Goal: Information Seeking & Learning: Learn about a topic

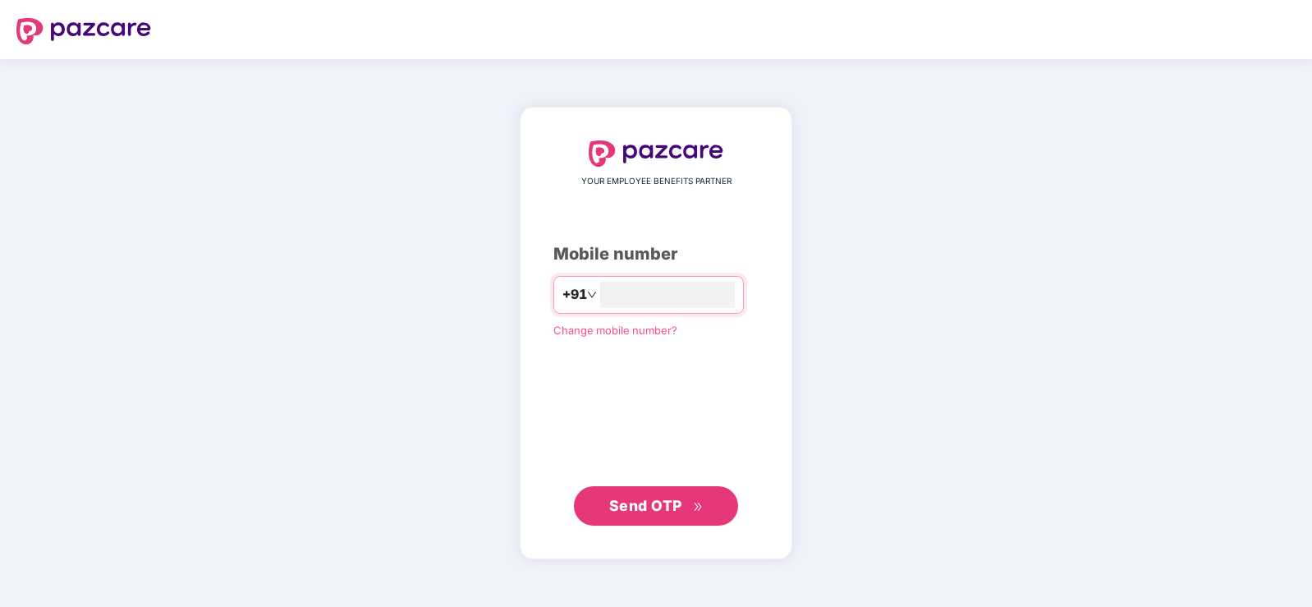
type input "**********"
click at [669, 521] on button "Send OTP" at bounding box center [656, 505] width 164 height 39
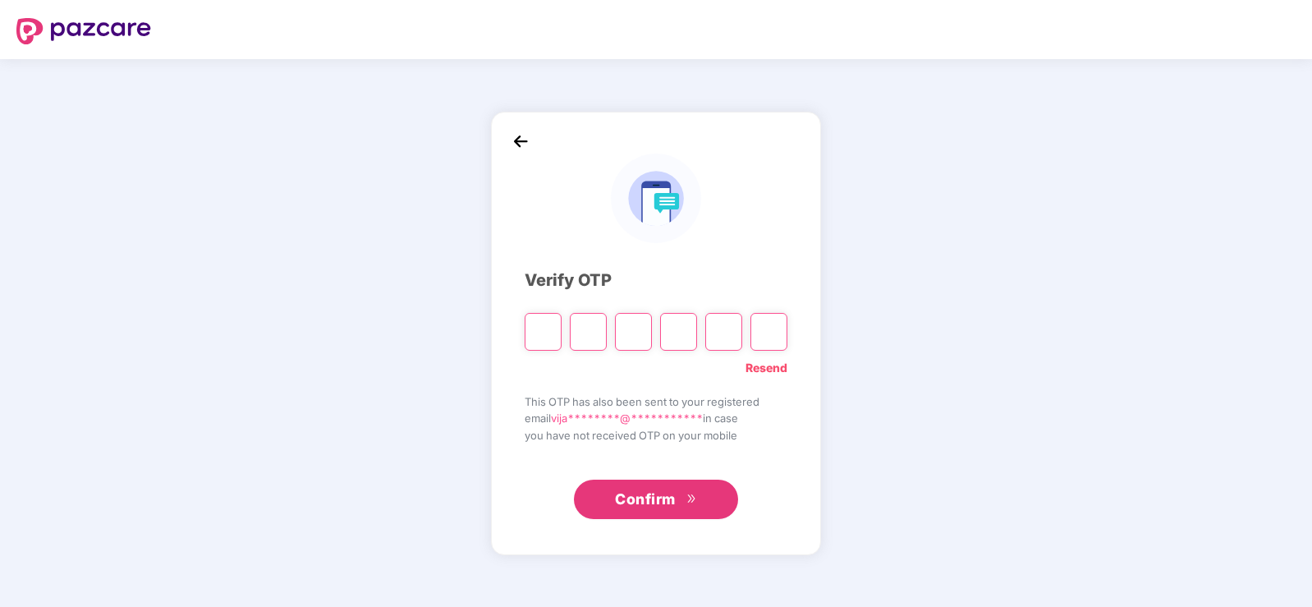
type input "*"
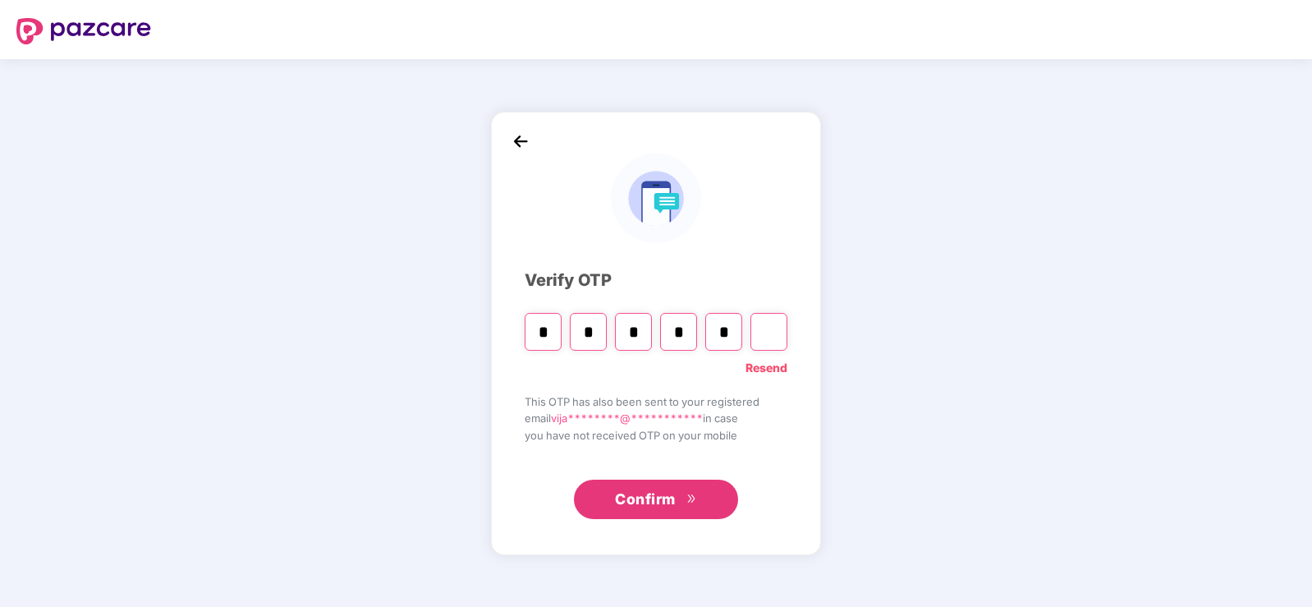
type input "*"
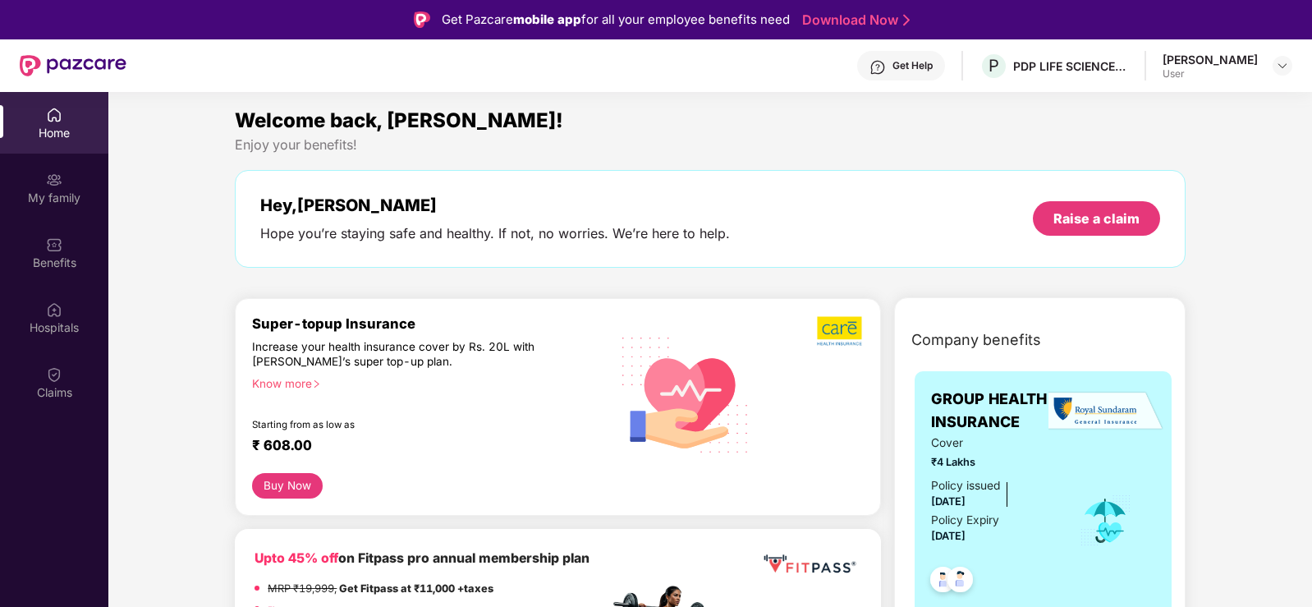
scroll to position [164, 0]
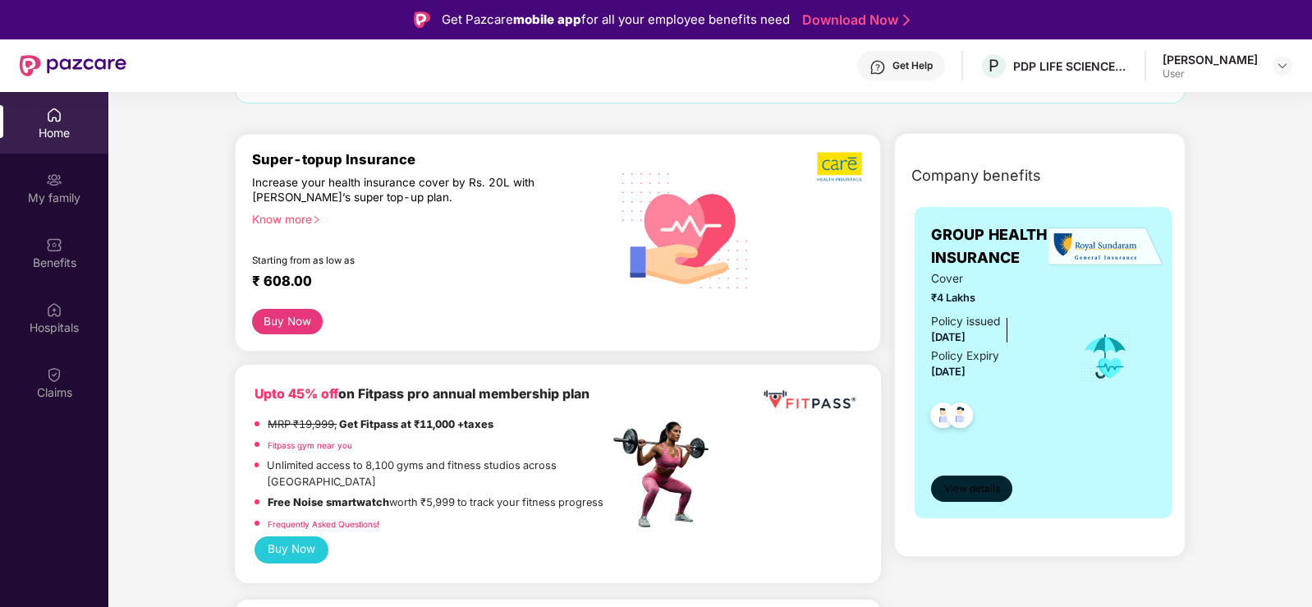
click at [966, 482] on span "View details" at bounding box center [972, 489] width 56 height 16
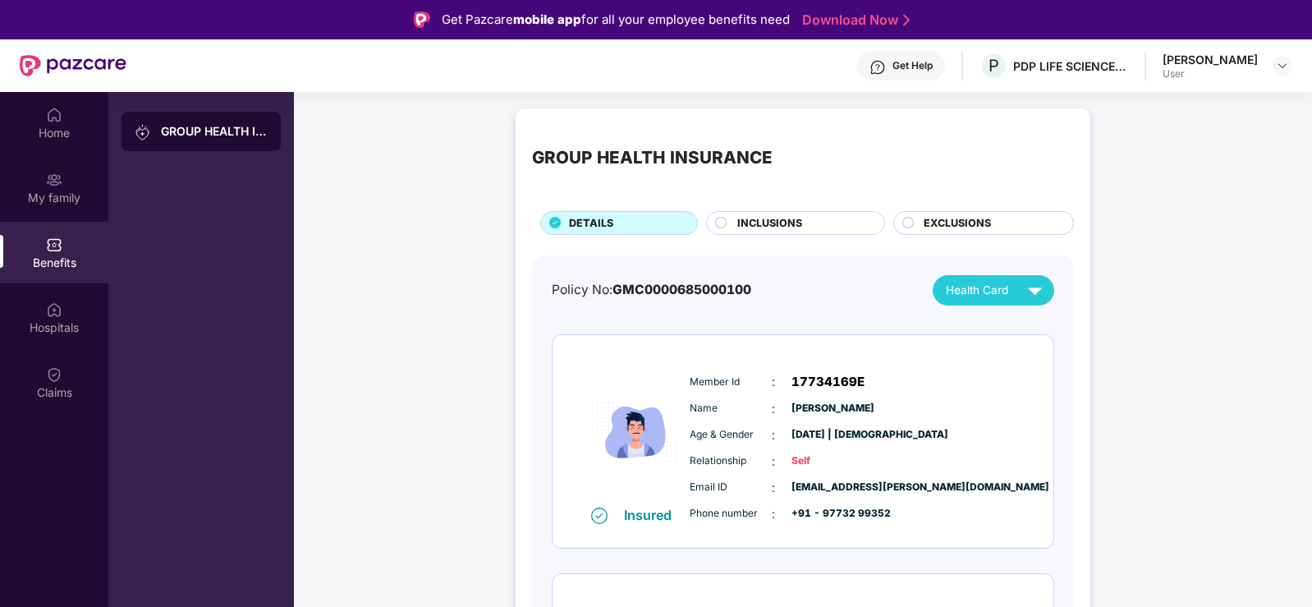
click at [743, 224] on span "INCLUSIONS" at bounding box center [769, 223] width 65 height 16
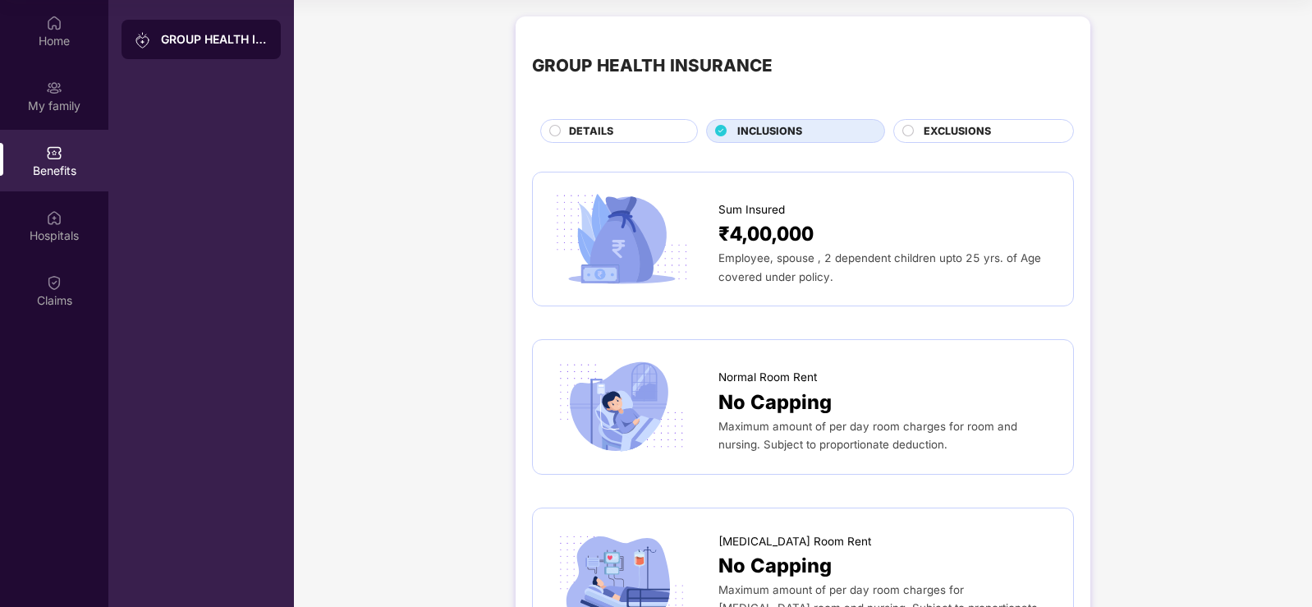
click at [961, 135] on span "EXCLUSIONS" at bounding box center [957, 131] width 67 height 16
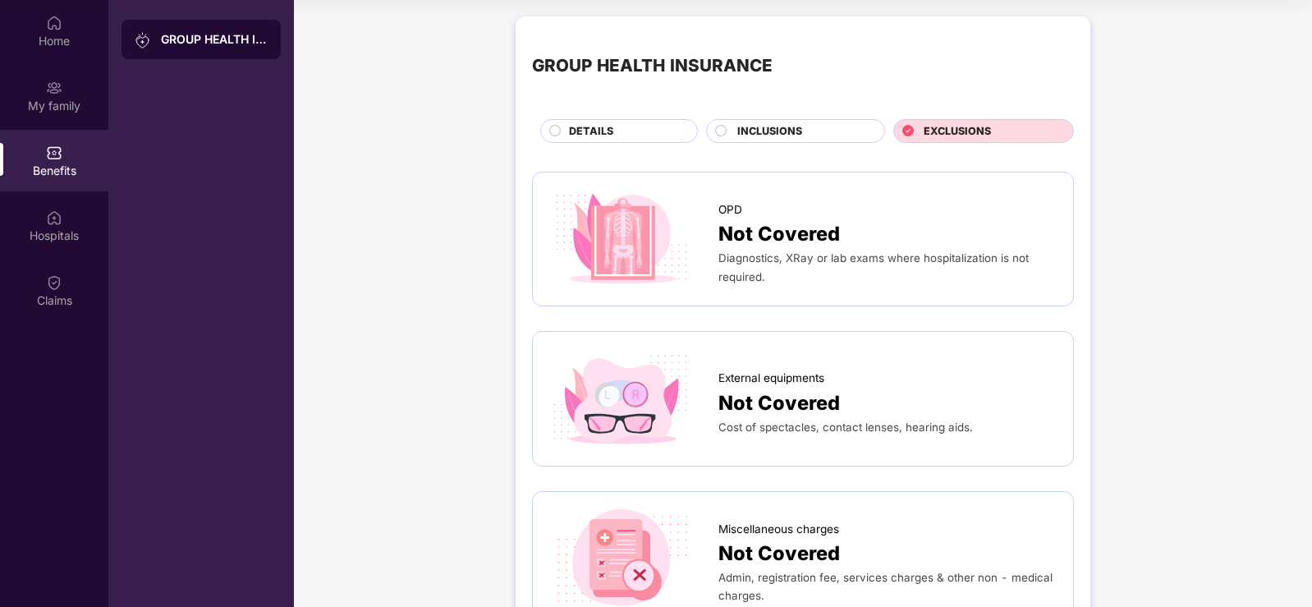
click at [592, 130] on span "DETAILS" at bounding box center [591, 131] width 44 height 16
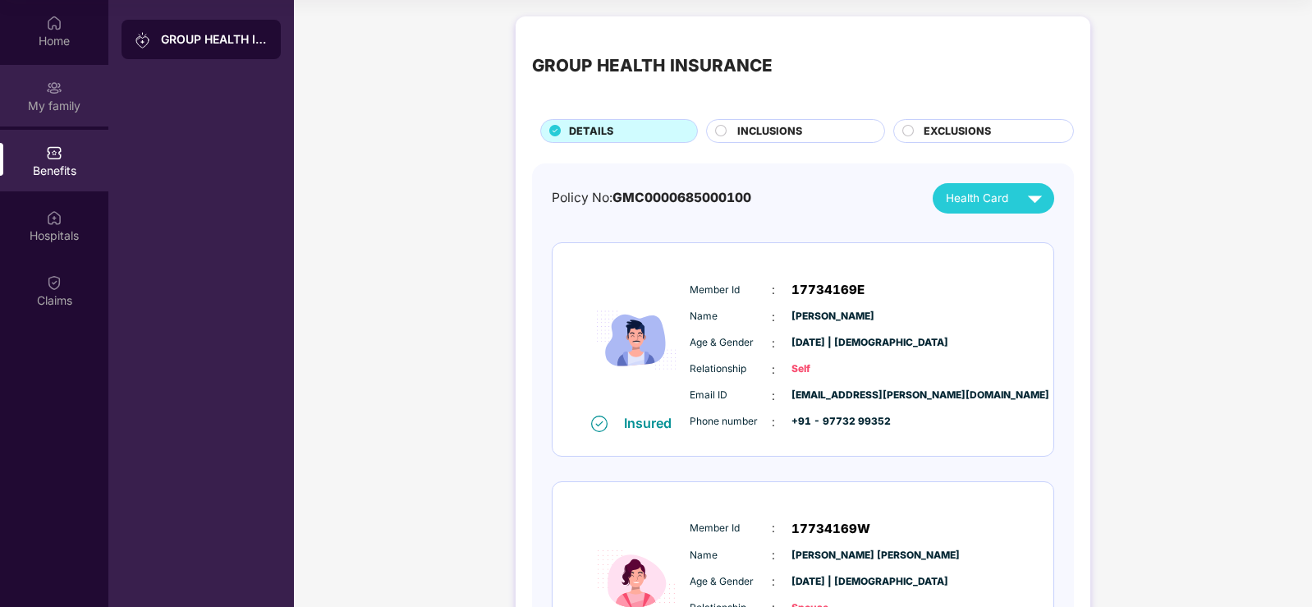
click at [54, 105] on div "My family" at bounding box center [54, 106] width 108 height 16
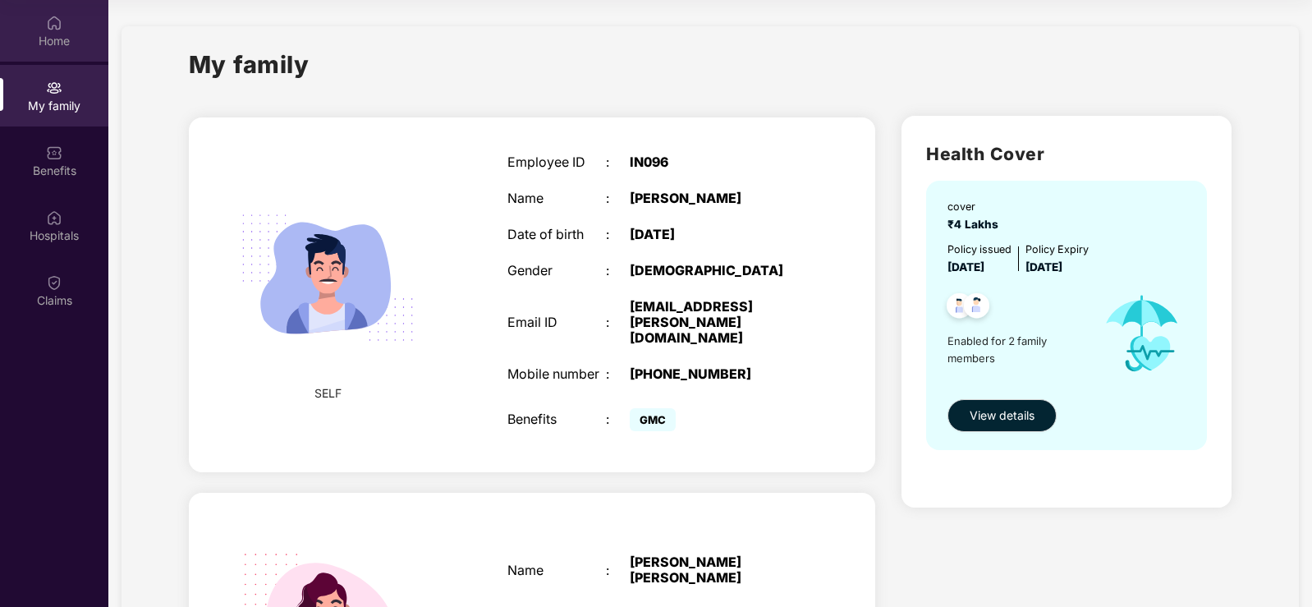
click at [56, 48] on div "Home" at bounding box center [54, 41] width 108 height 16
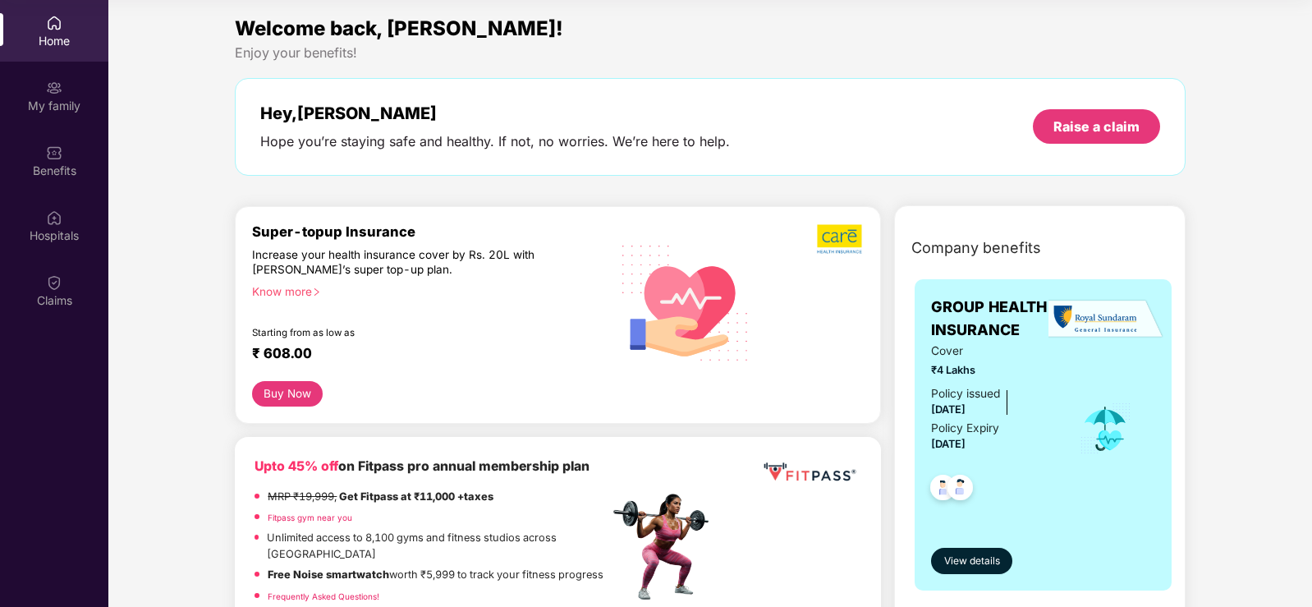
click at [297, 293] on div "Know more" at bounding box center [425, 289] width 347 height 11
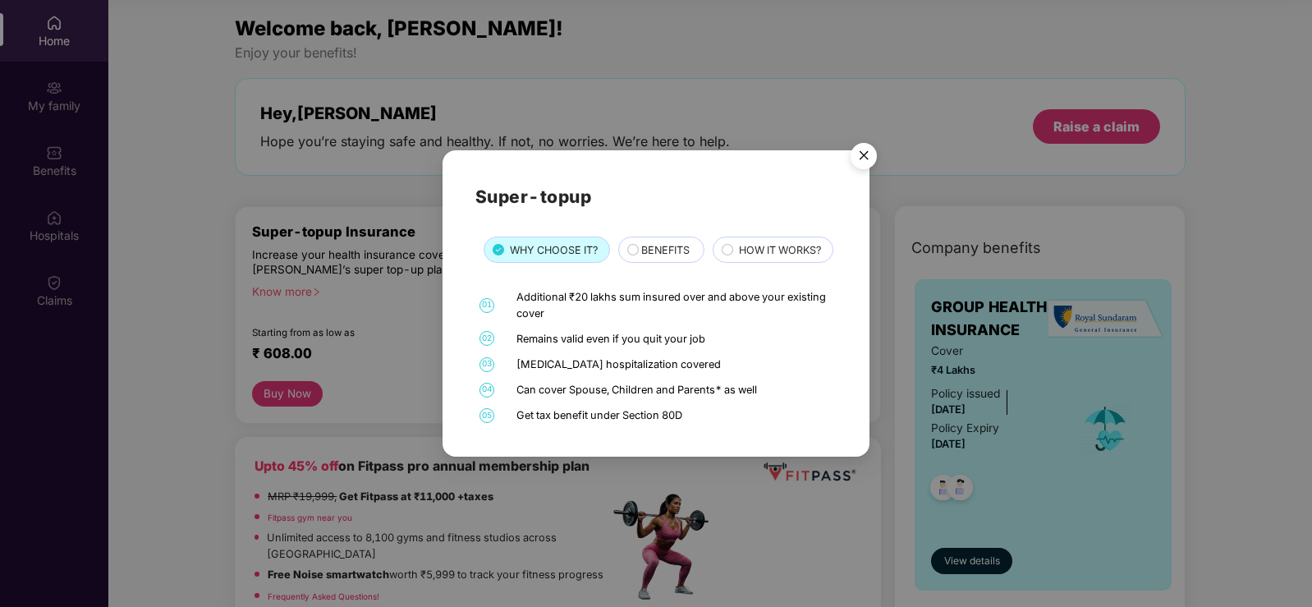
click at [854, 135] on img "Close" at bounding box center [864, 158] width 46 height 46
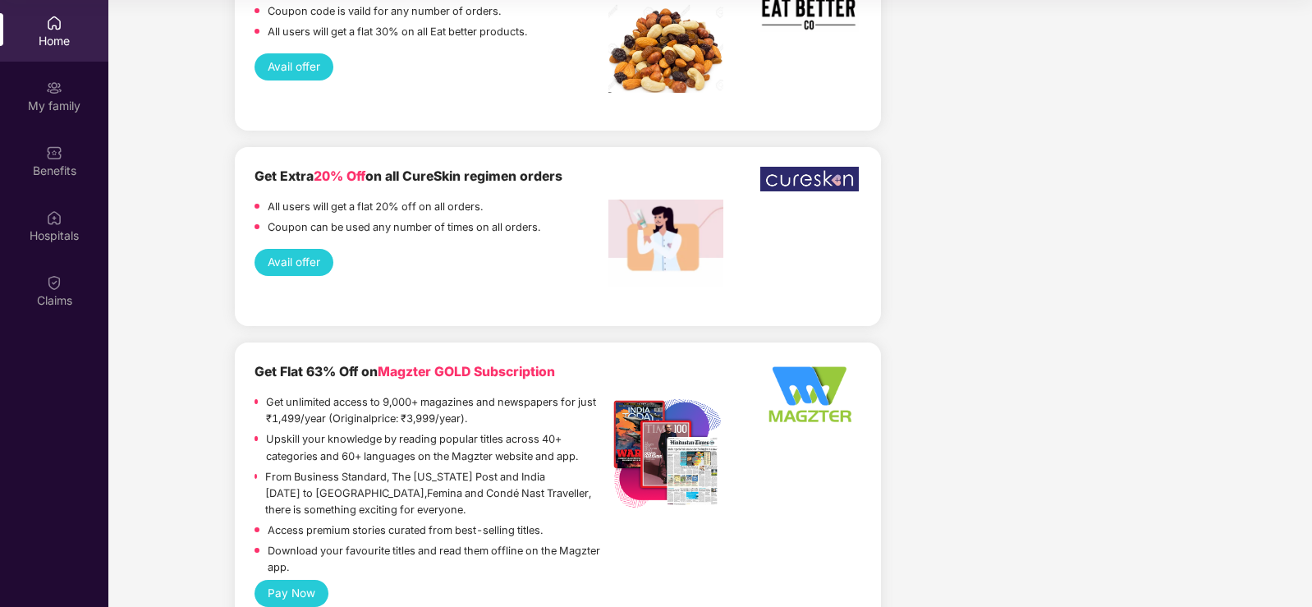
scroll to position [4208, 0]
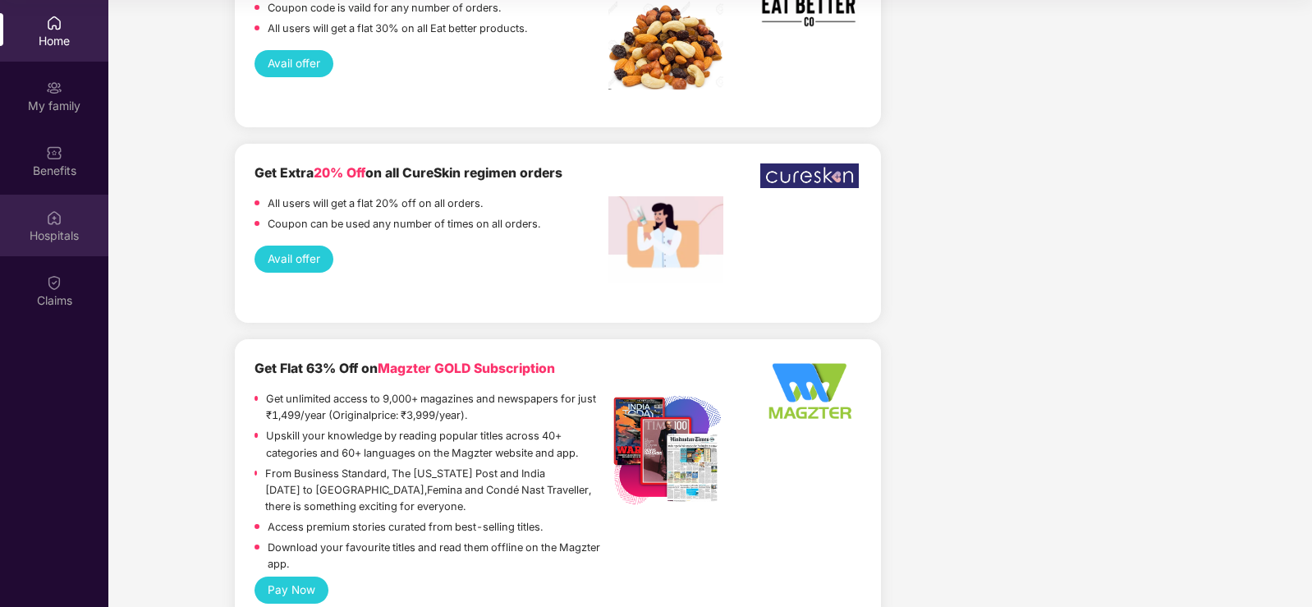
click at [69, 231] on div "Hospitals" at bounding box center [54, 235] width 108 height 16
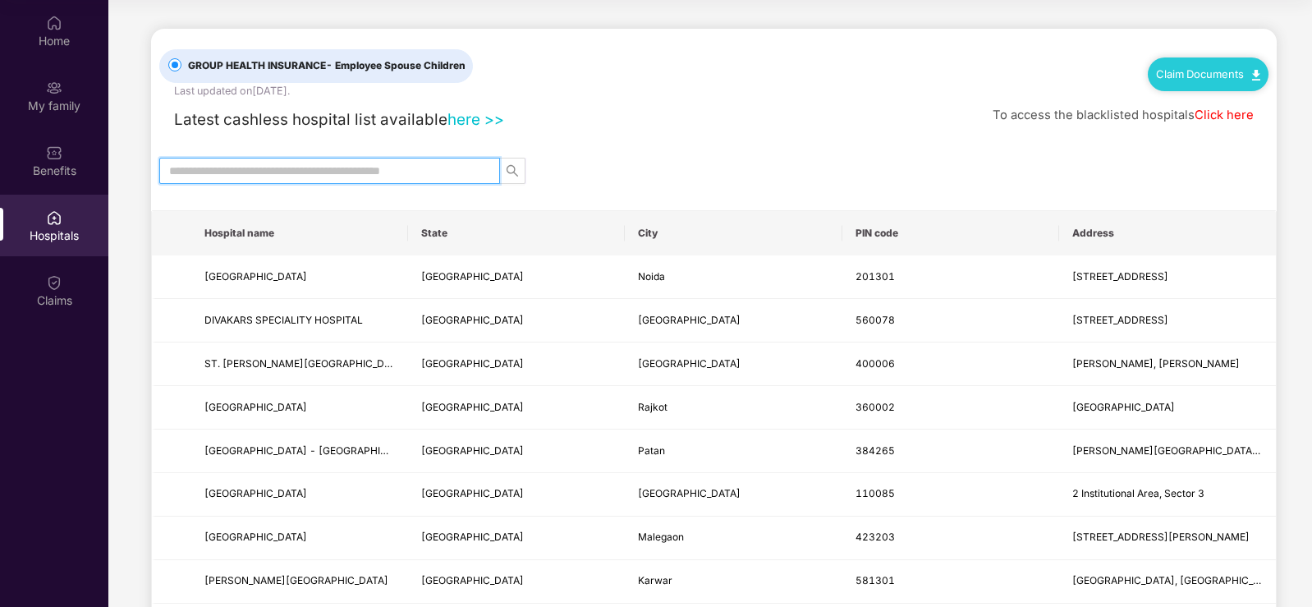
click at [449, 170] on input "text" at bounding box center [323, 171] width 308 height 18
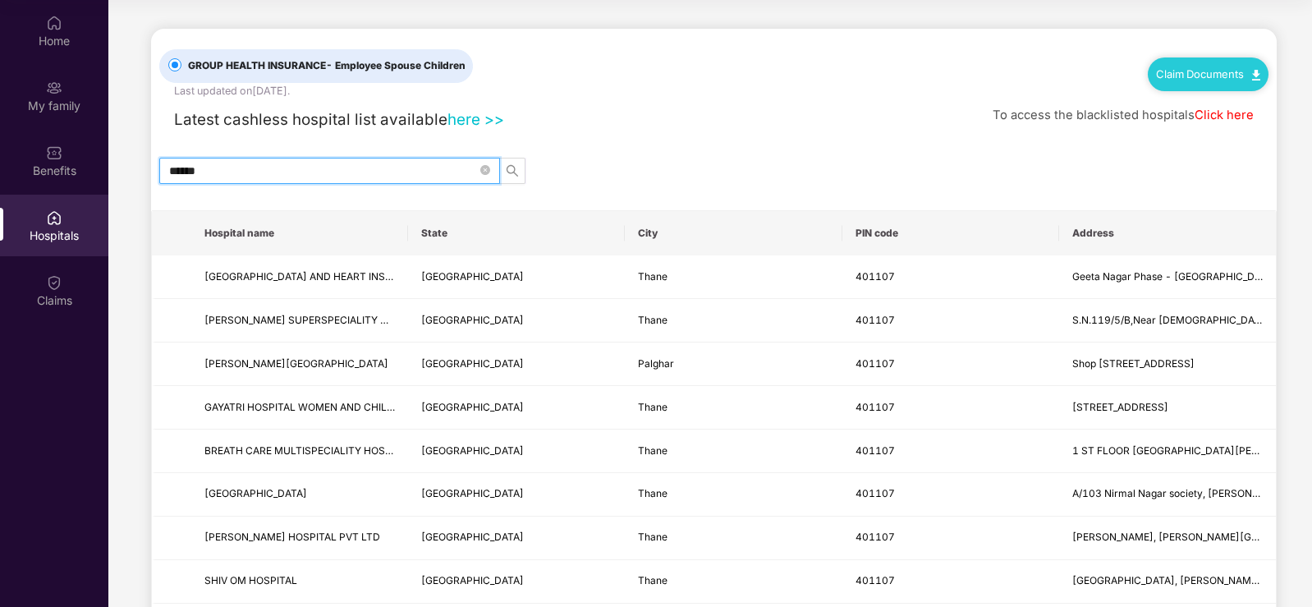
type input "******"
click at [1225, 119] on link "Click here" at bounding box center [1224, 115] width 59 height 15
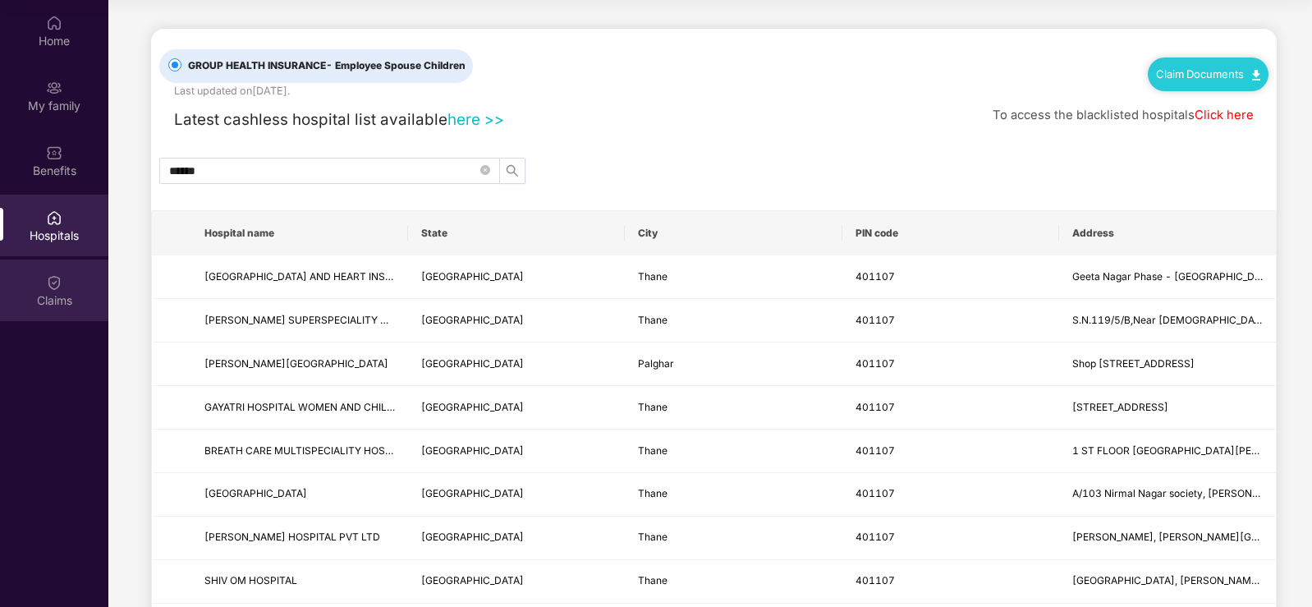
click at [51, 292] on div "Claims" at bounding box center [54, 300] width 108 height 16
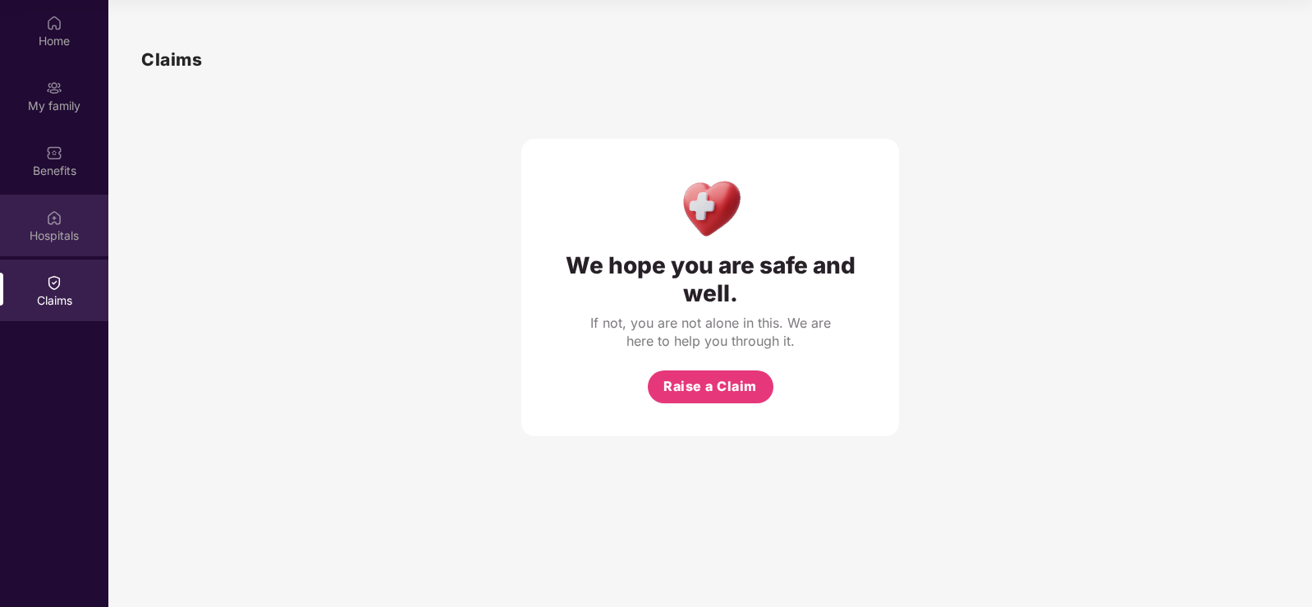
click at [55, 229] on div "Hospitals" at bounding box center [54, 235] width 108 height 16
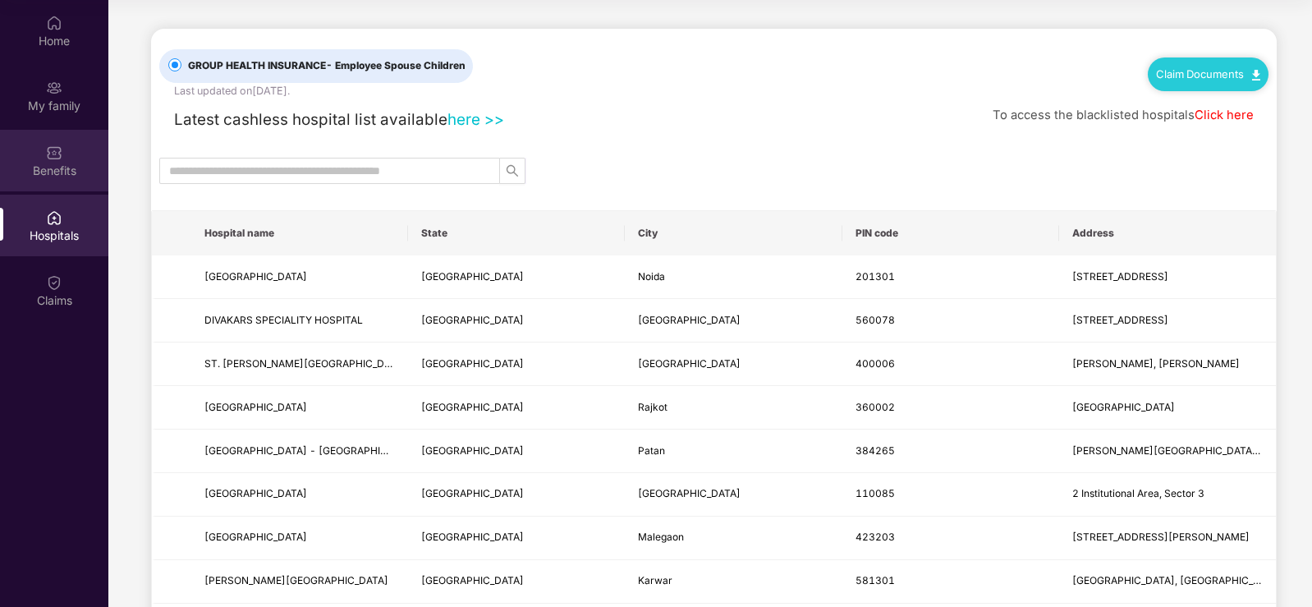
click at [48, 163] on div "Benefits" at bounding box center [54, 171] width 108 height 16
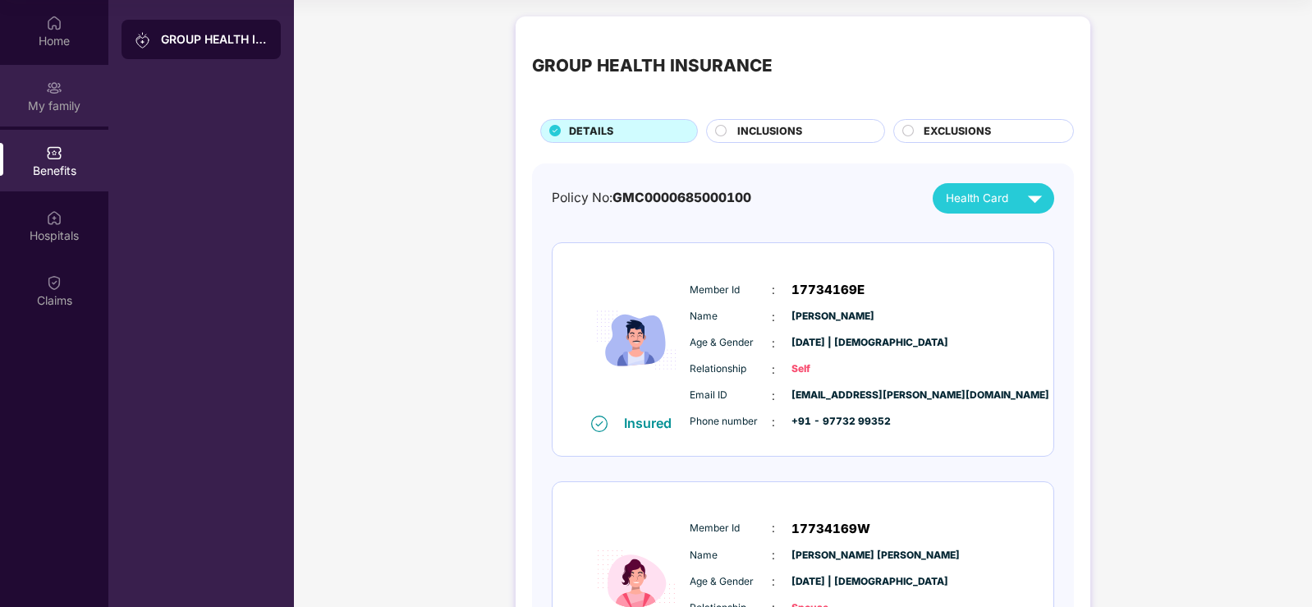
click at [48, 114] on div "My family" at bounding box center [54, 96] width 108 height 62
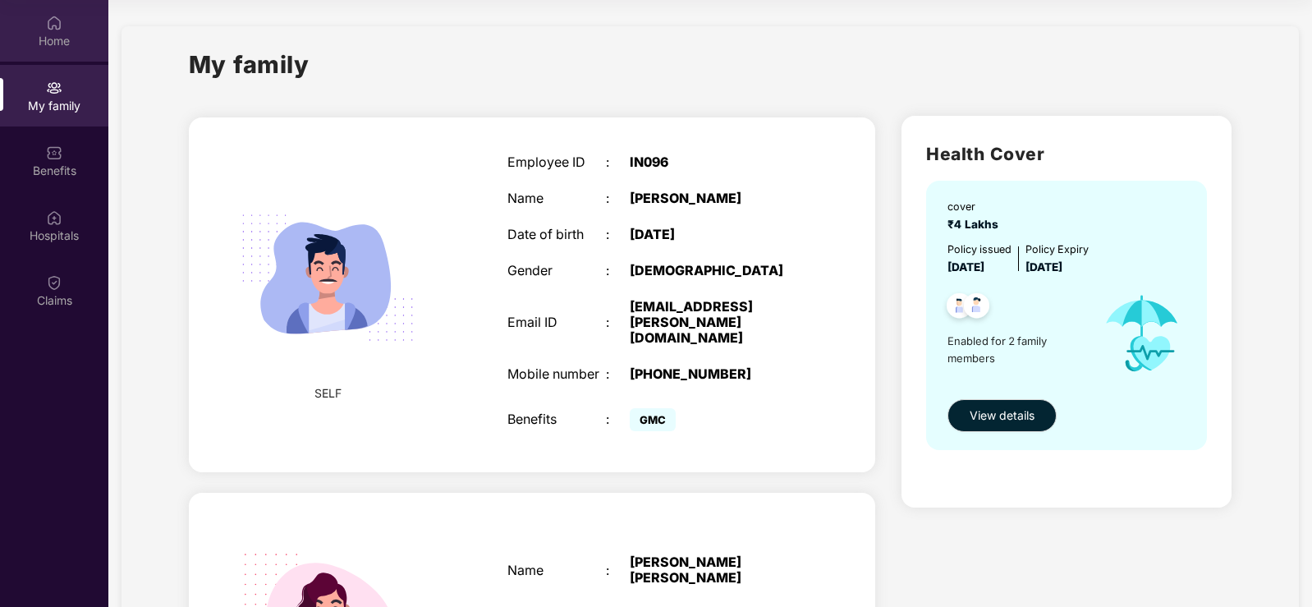
click at [46, 53] on div "Home" at bounding box center [54, 31] width 108 height 62
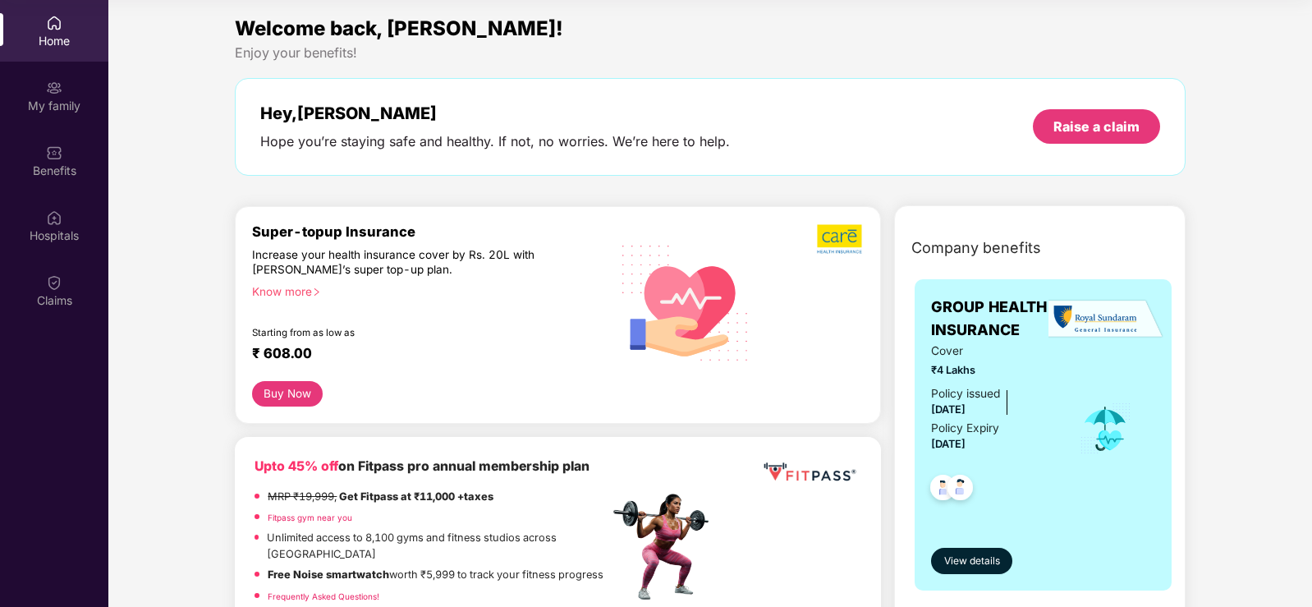
click at [287, 392] on button "Buy Now" at bounding box center [287, 393] width 70 height 25
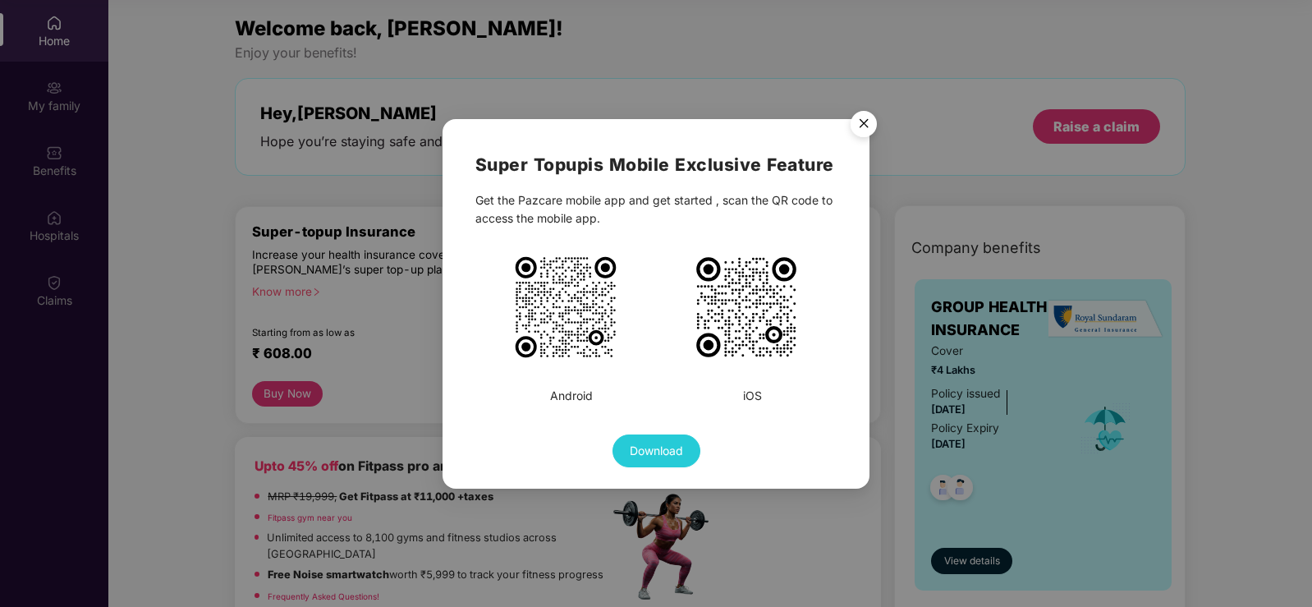
click at [865, 128] on img "Close" at bounding box center [864, 126] width 46 height 46
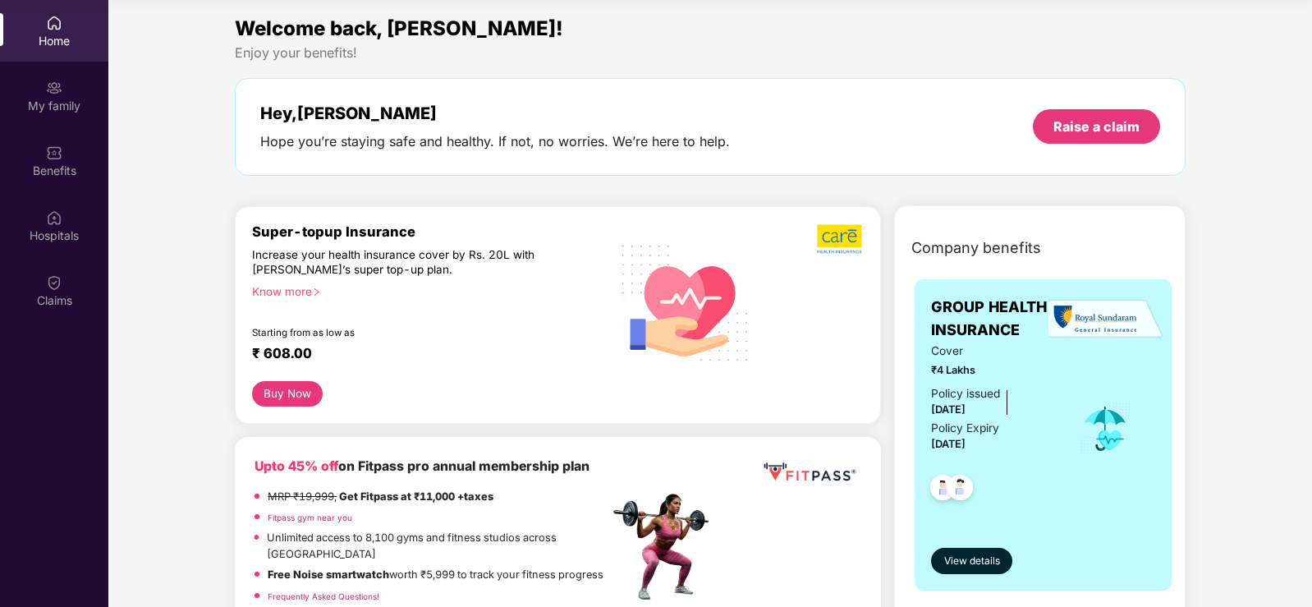
click at [282, 394] on button "Buy Now" at bounding box center [287, 393] width 70 height 25
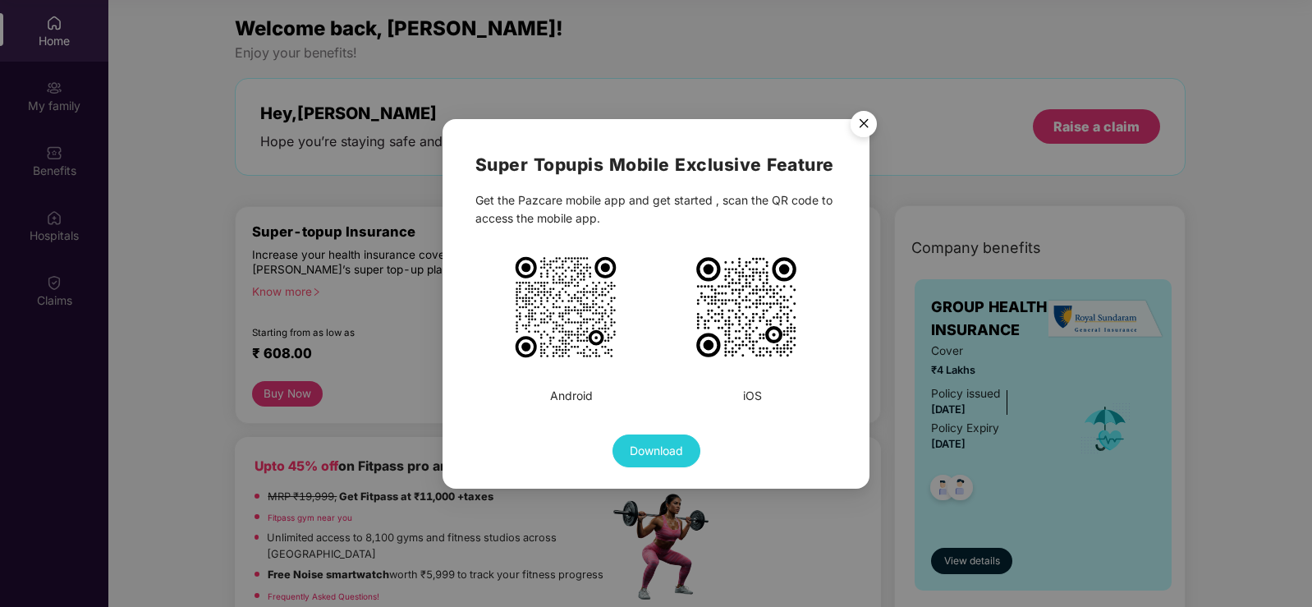
click at [861, 123] on img "Close" at bounding box center [864, 126] width 46 height 46
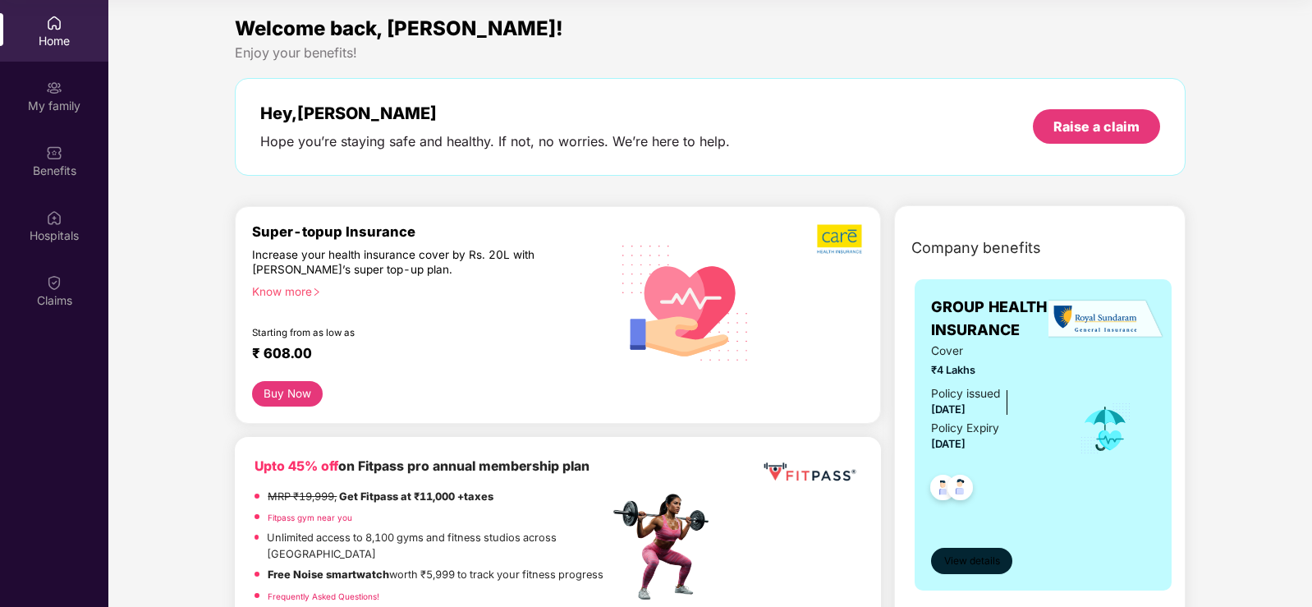
click at [964, 559] on span "View details" at bounding box center [972, 561] width 56 height 16
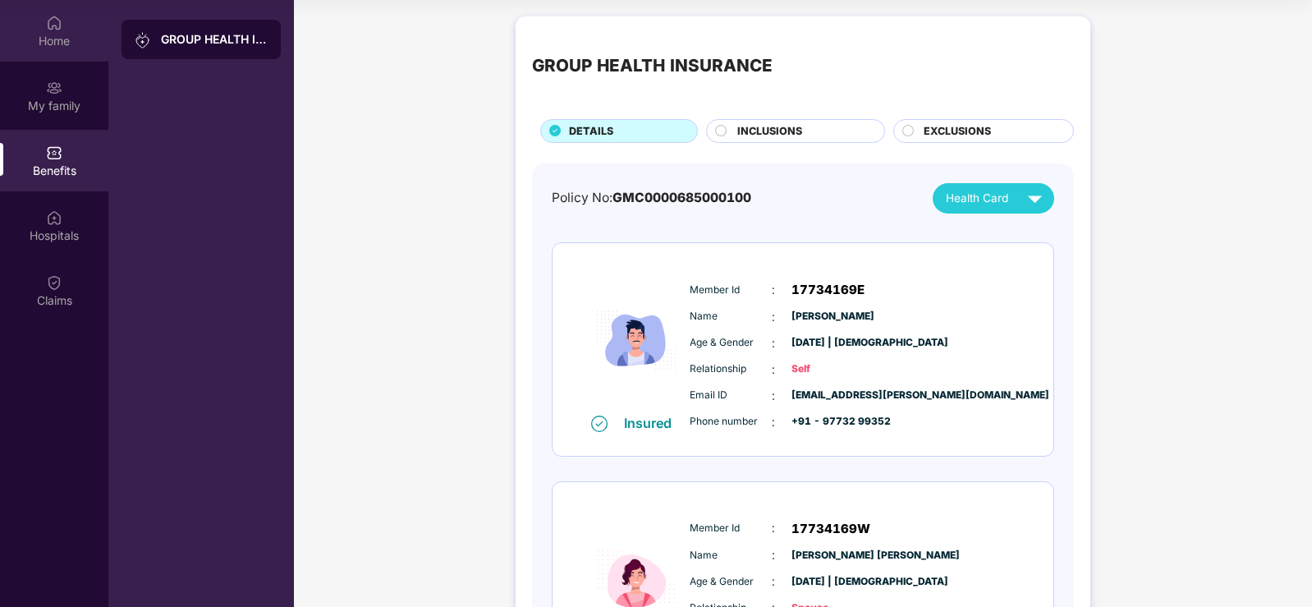
click at [48, 38] on div "Home" at bounding box center [54, 41] width 108 height 16
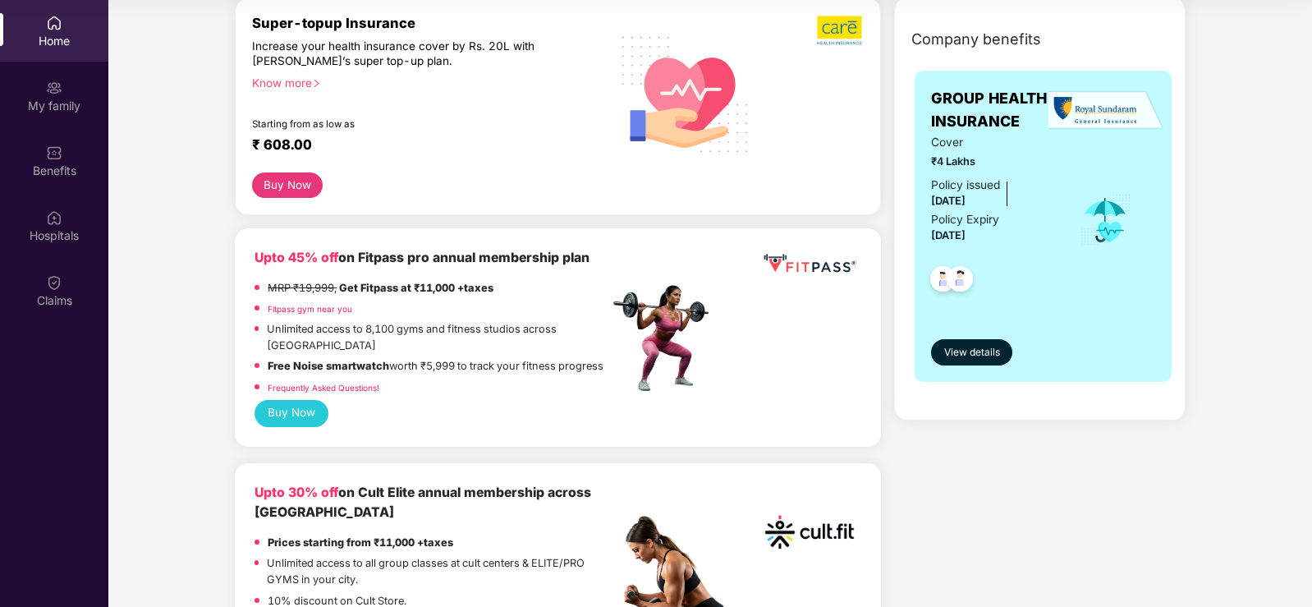
scroll to position [82, 0]
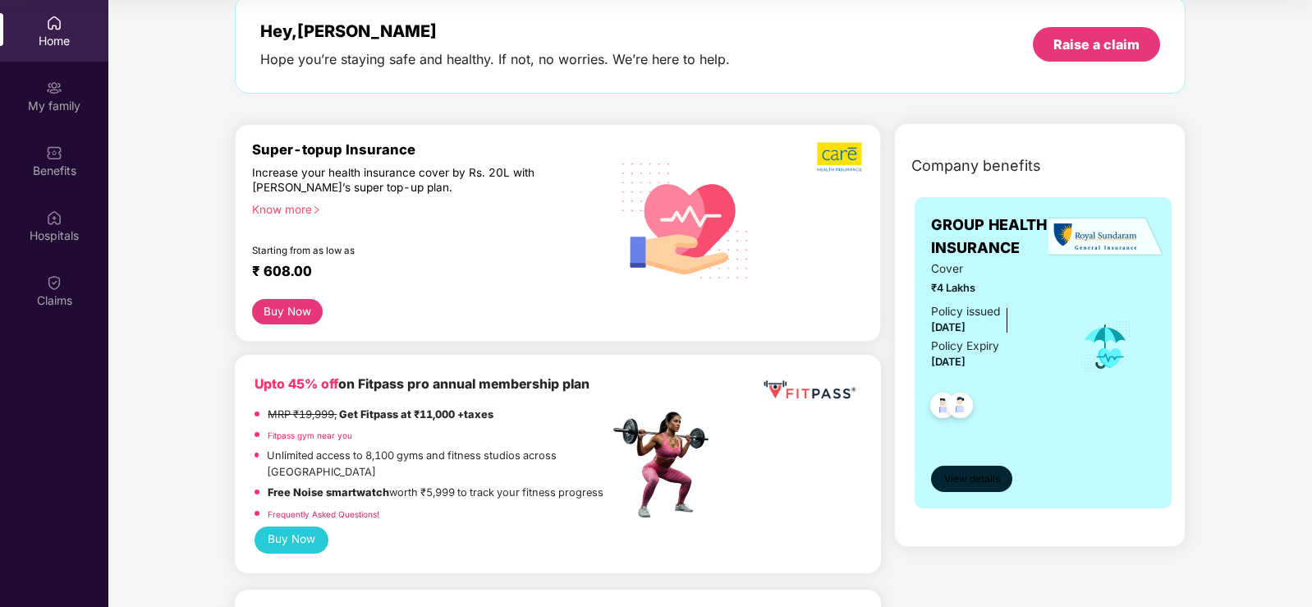
click at [969, 483] on span "View details" at bounding box center [972, 479] width 56 height 16
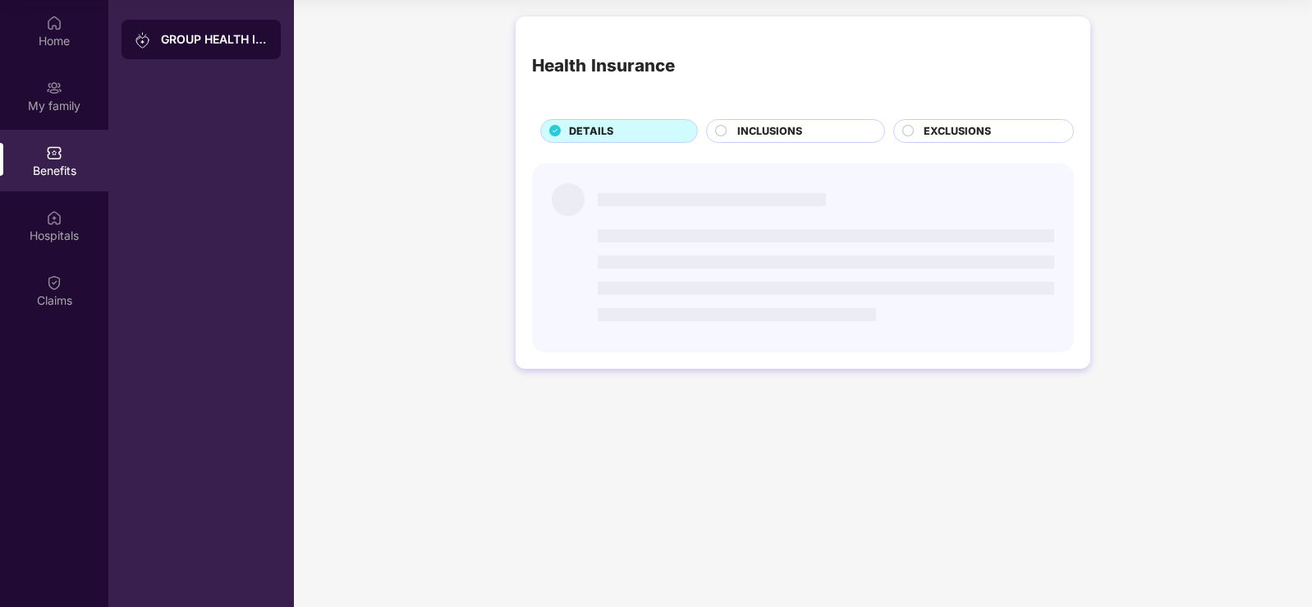
scroll to position [0, 0]
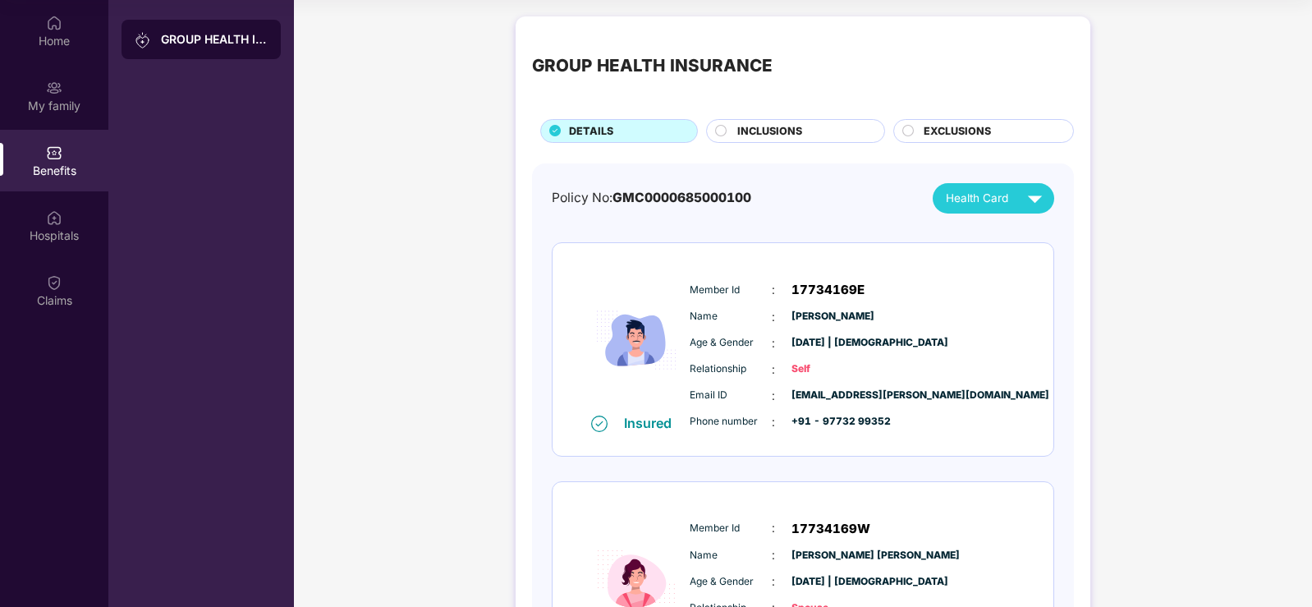
click at [746, 131] on span "INCLUSIONS" at bounding box center [769, 131] width 65 height 16
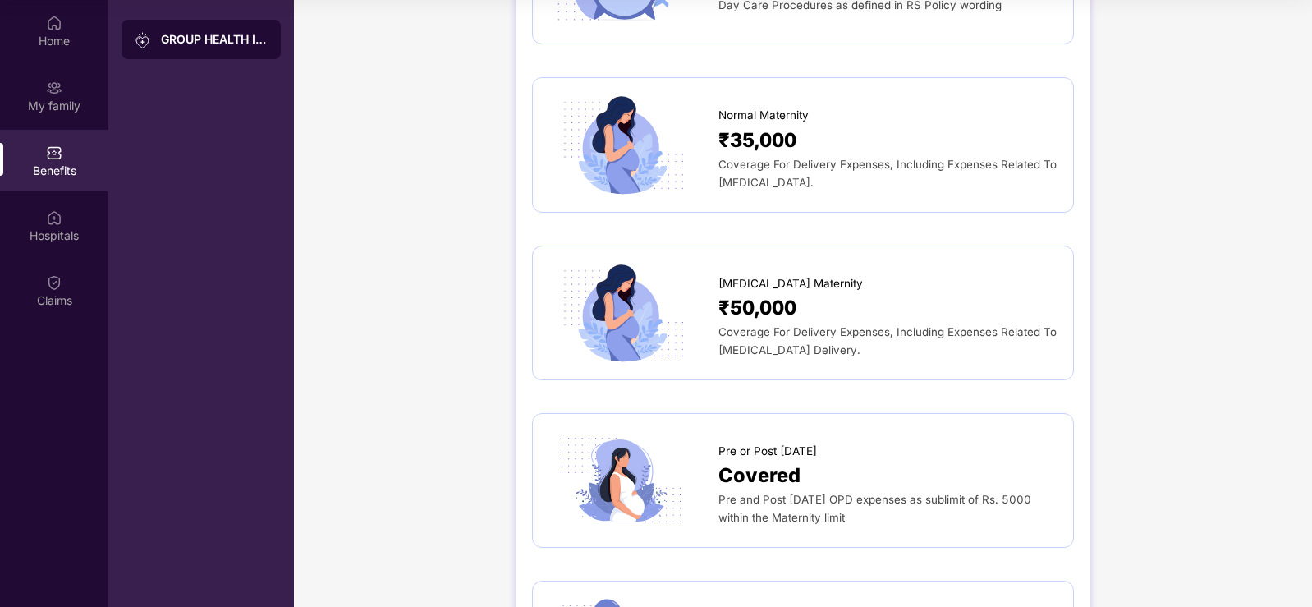
scroll to position [1478, 0]
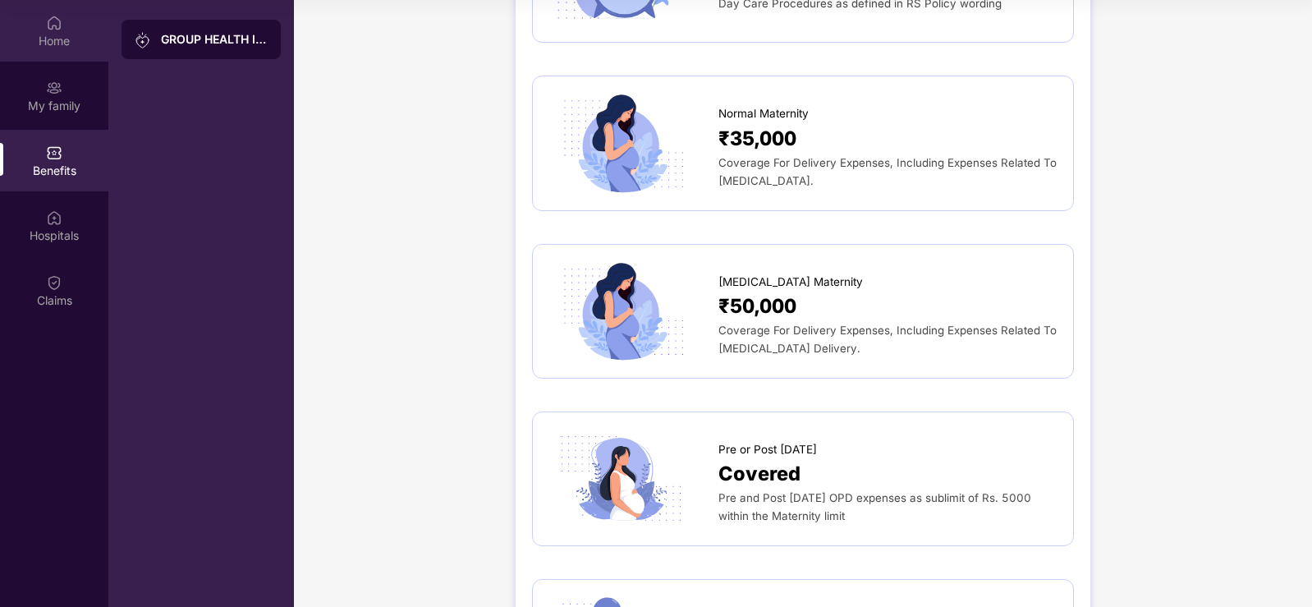
click at [73, 33] on div "Home" at bounding box center [54, 41] width 108 height 16
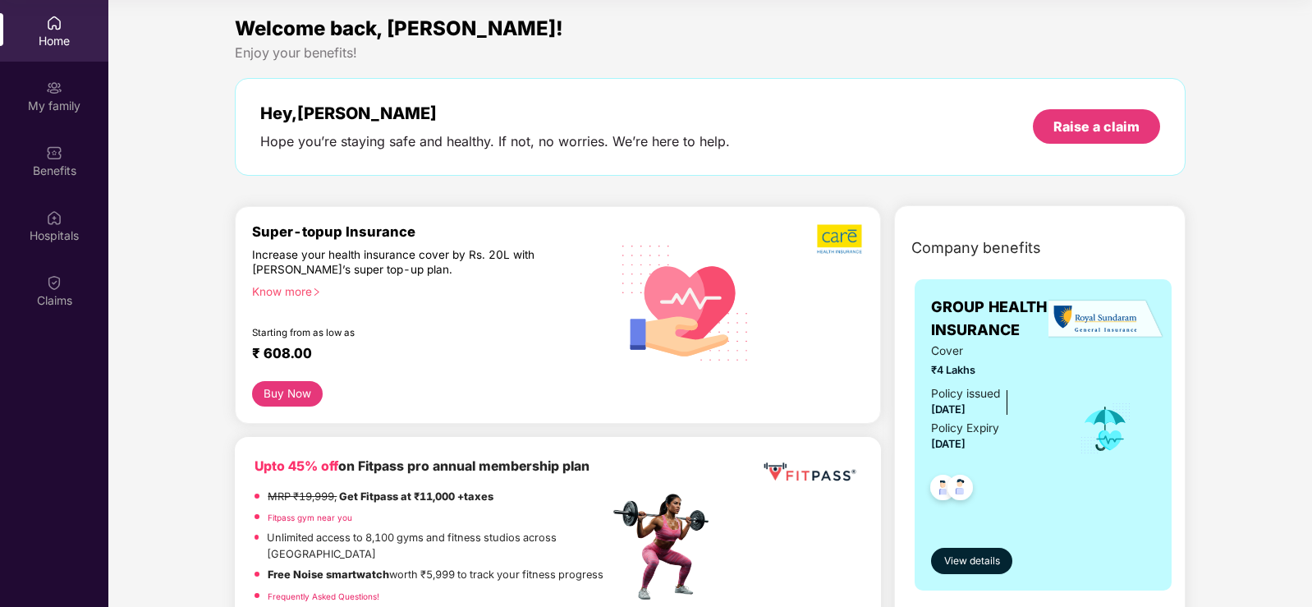
click at [295, 394] on button "Buy Now" at bounding box center [287, 393] width 70 height 25
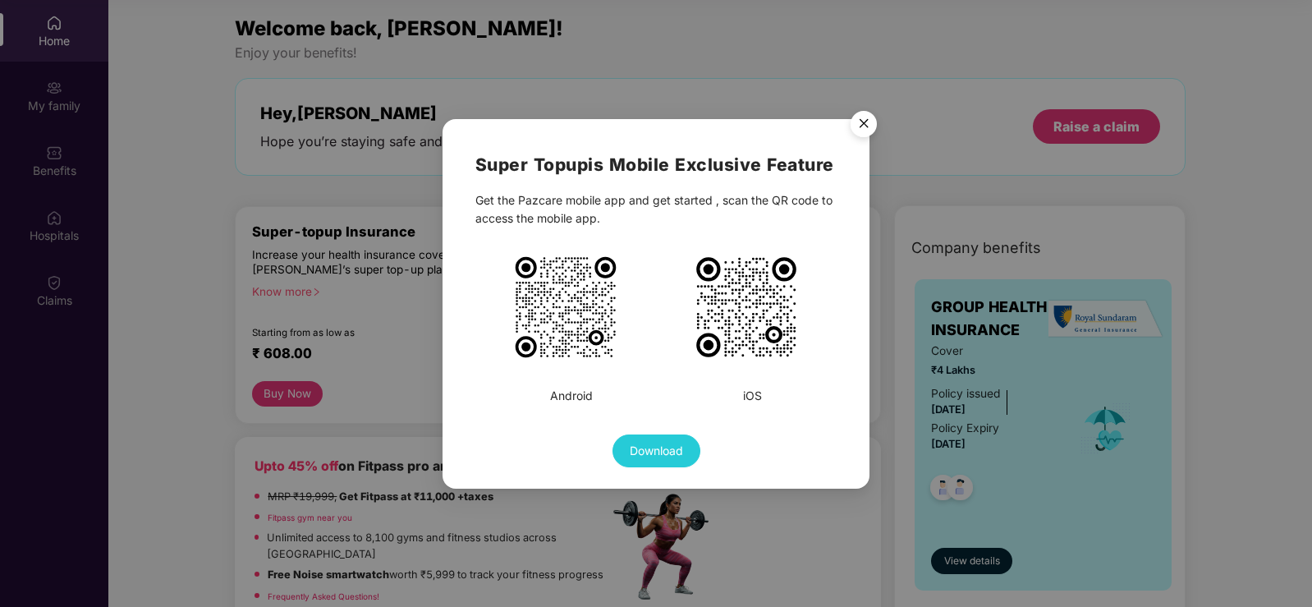
click at [868, 117] on img "Close" at bounding box center [864, 126] width 46 height 46
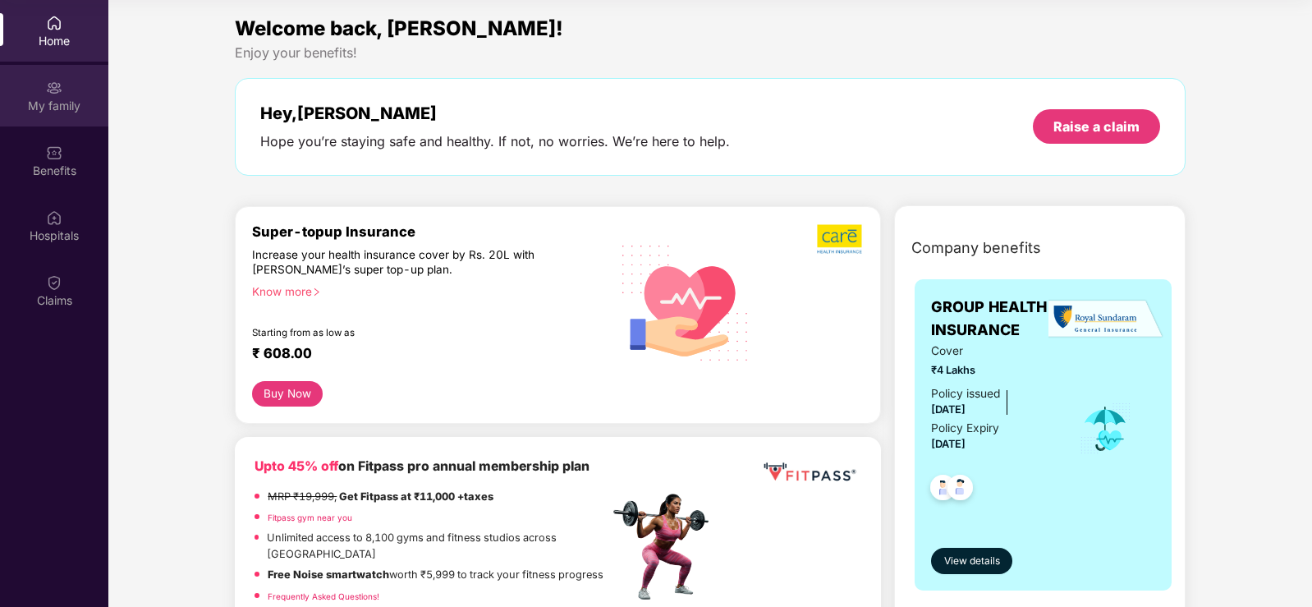
click at [44, 88] on div "My family" at bounding box center [54, 96] width 108 height 62
